Goal: Navigation & Orientation: Find specific page/section

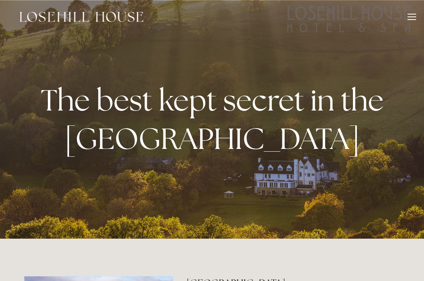
click at [27, 181] on div "The best kept secret in the Peak District" at bounding box center [211, 120] width 375 height 124
click at [409, 16] on div at bounding box center [411, 16] width 9 height 1
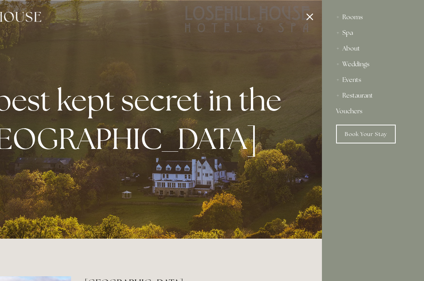
click at [360, 13] on div "Rooms" at bounding box center [373, 17] width 74 height 16
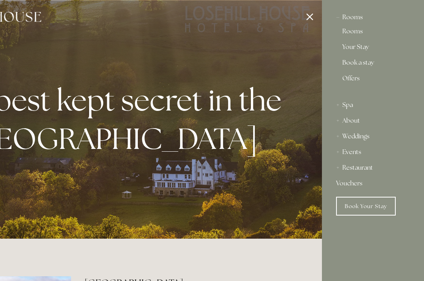
click at [363, 75] on link "Offers" at bounding box center [372, 81] width 61 height 13
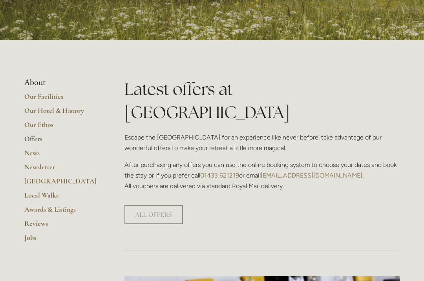
scroll to position [125, 0]
click at [148, 205] on link "ALL OFFERS" at bounding box center [153, 214] width 58 height 19
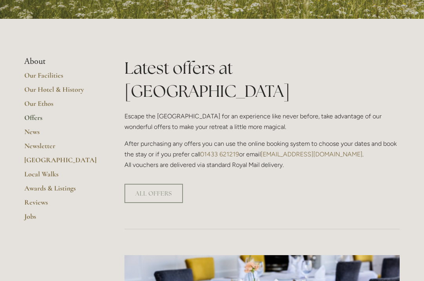
click at [30, 205] on link "Reviews" at bounding box center [61, 205] width 75 height 14
